Goal: Transaction & Acquisition: Obtain resource

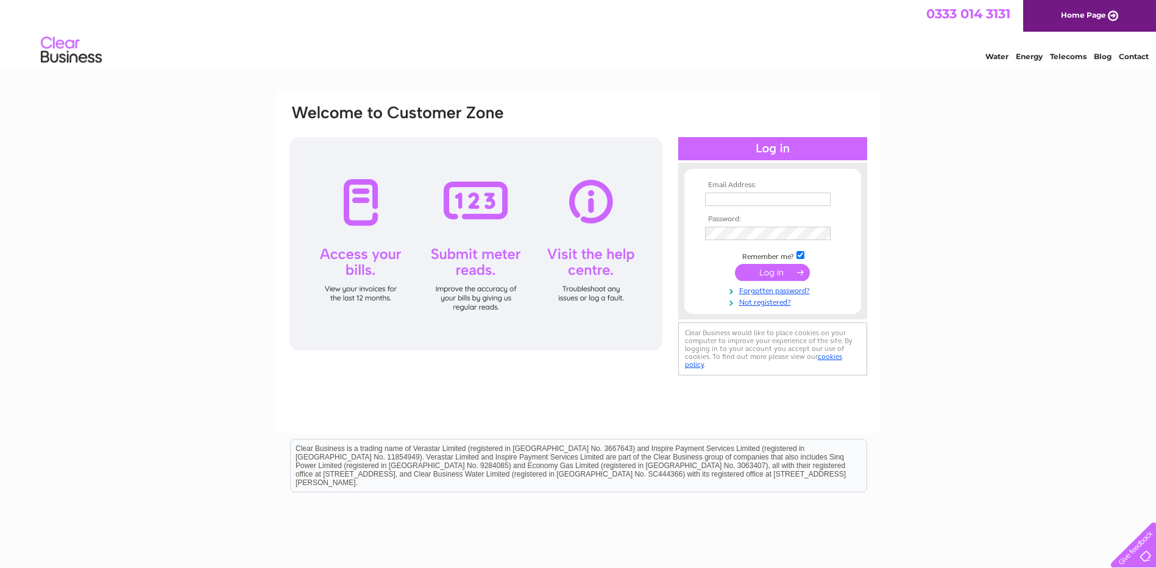
type input "[PERSON_NAME][EMAIL_ADDRESS][DOMAIN_NAME][PERSON_NAME]"
click at [770, 269] on input "submit" at bounding box center [772, 272] width 75 height 17
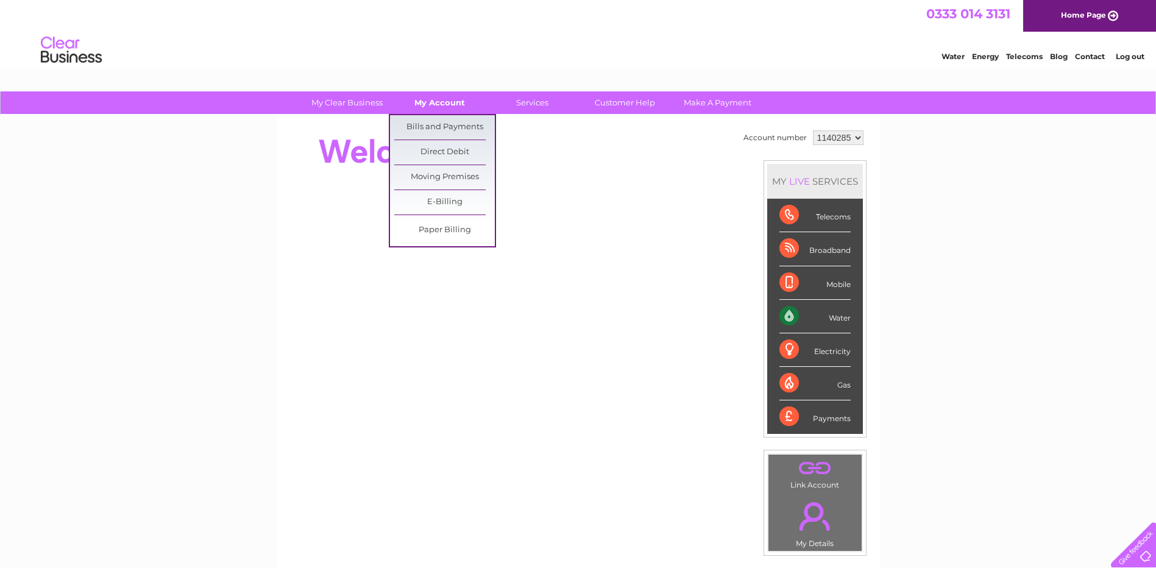
click at [446, 107] on link "My Account" at bounding box center [439, 102] width 101 height 23
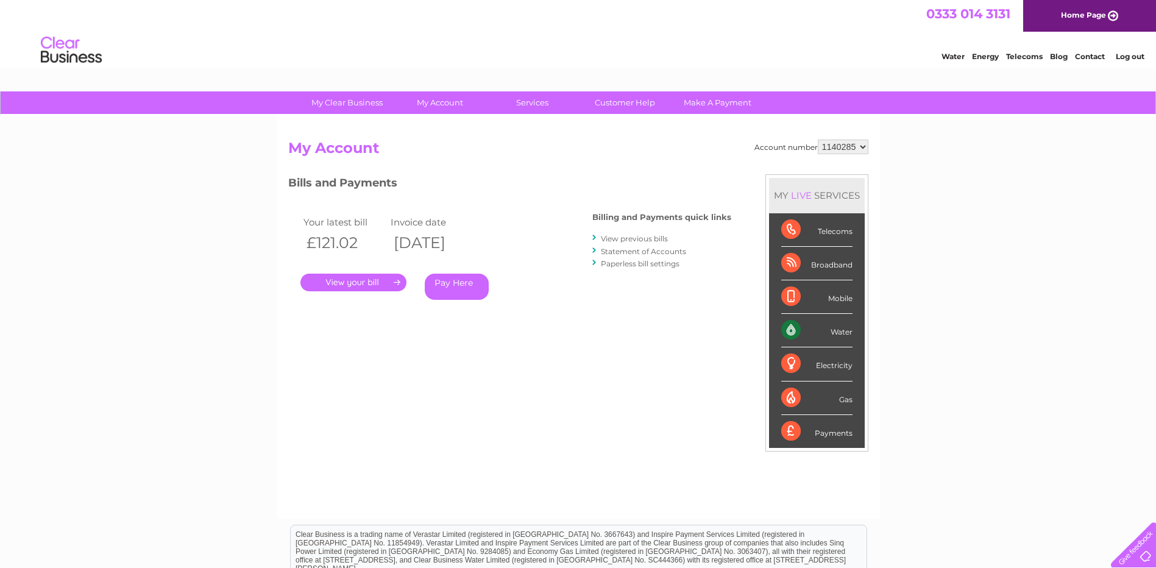
click at [381, 286] on link "." at bounding box center [353, 283] width 106 height 18
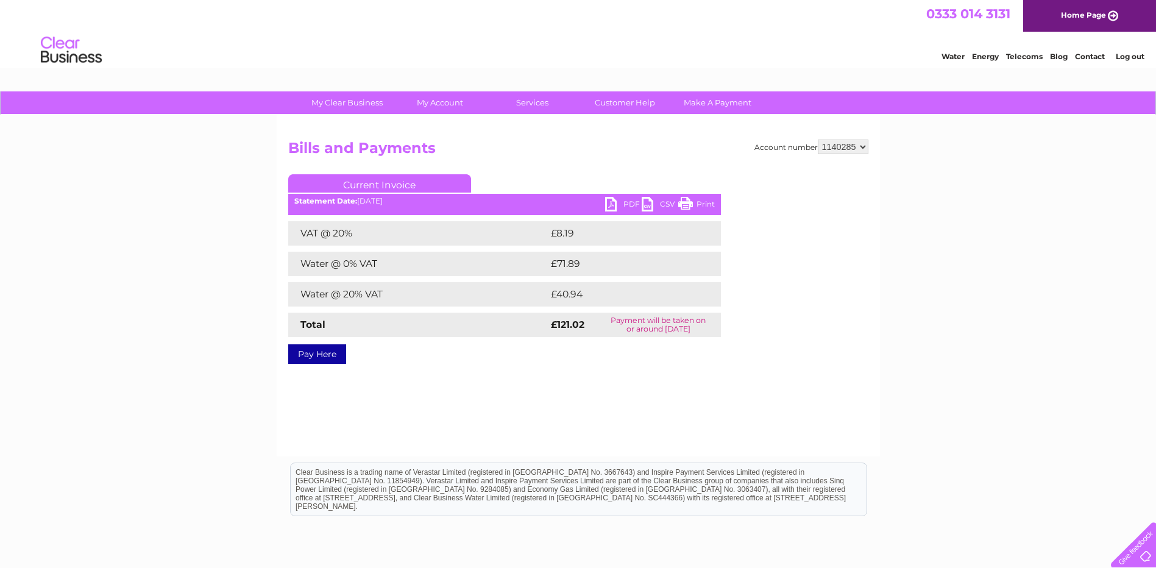
click at [612, 207] on link "PDF" at bounding box center [623, 206] width 37 height 18
